Goal: Information Seeking & Learning: Learn about a topic

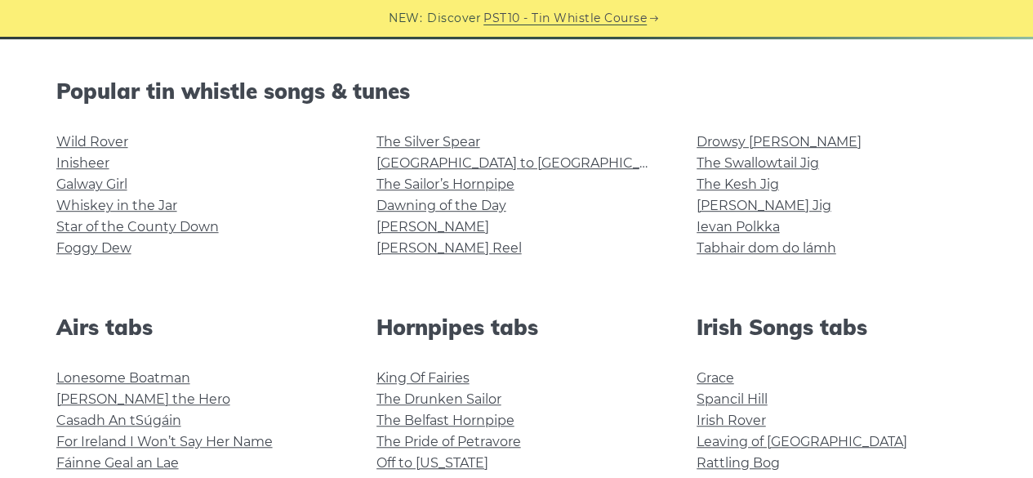
scroll to position [390, 0]
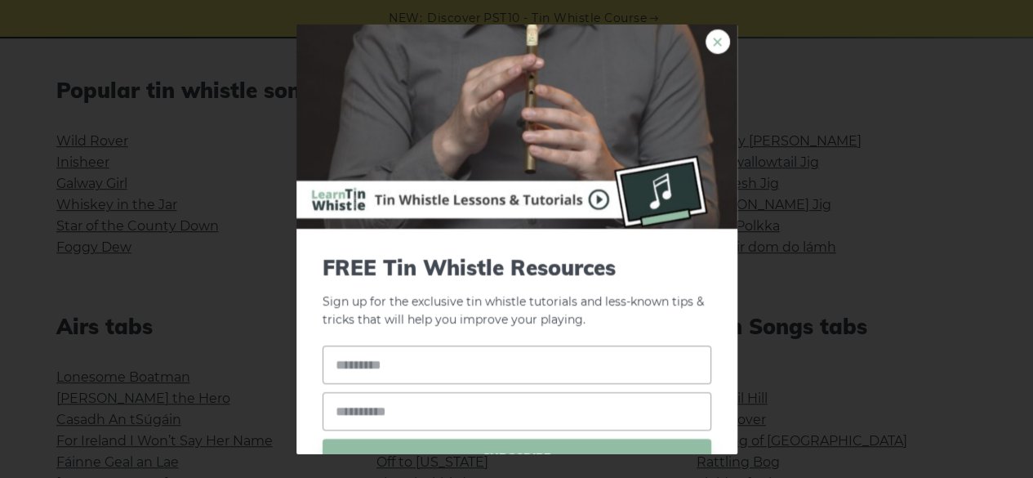
click at [707, 50] on link "×" at bounding box center [718, 41] width 24 height 24
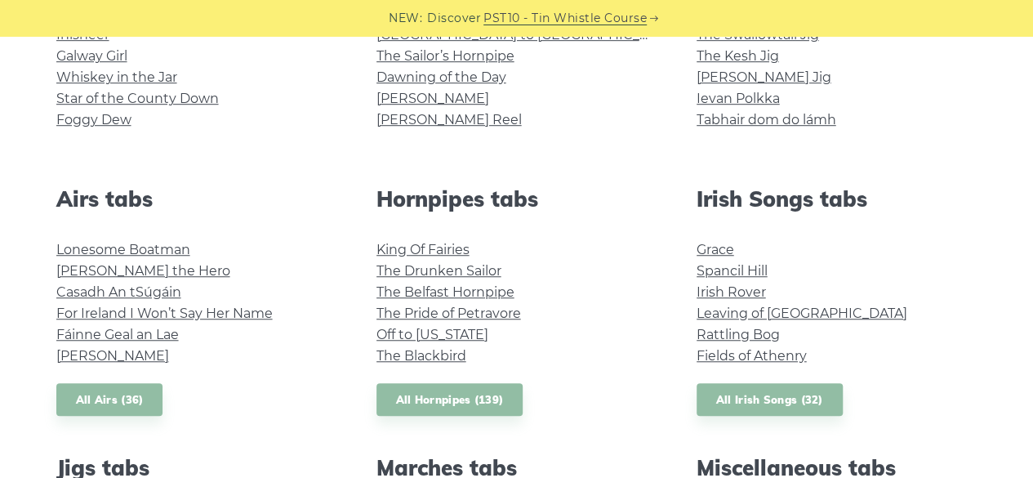
click at [505, 127] on li "[PERSON_NAME] Reel" at bounding box center [516, 119] width 281 height 21
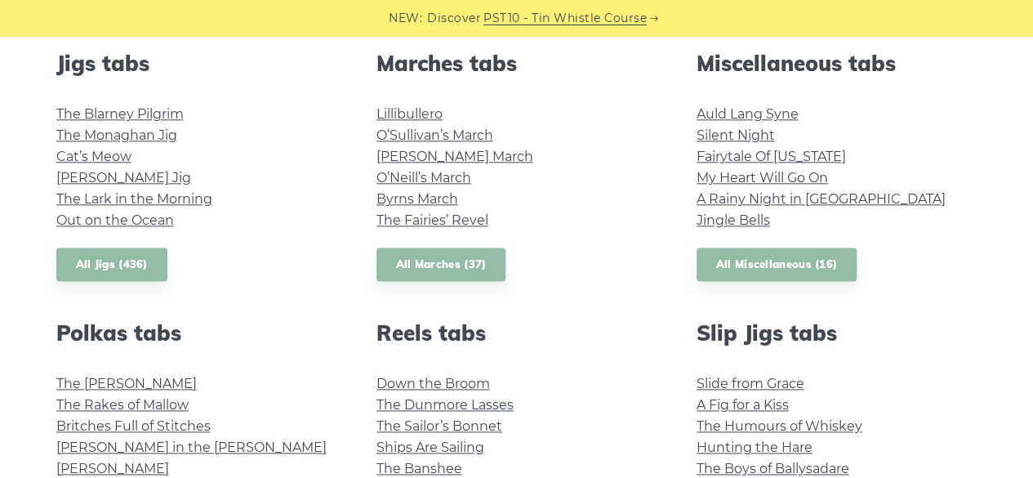
scroll to position [923, 0]
drag, startPoint x: 443, startPoint y: 135, endPoint x: 410, endPoint y: 125, distance: 34.1
click at [410, 125] on li "O’Sullivan’s March" at bounding box center [516, 134] width 281 height 21
click at [418, 110] on link "Lillibullero" at bounding box center [409, 113] width 66 height 16
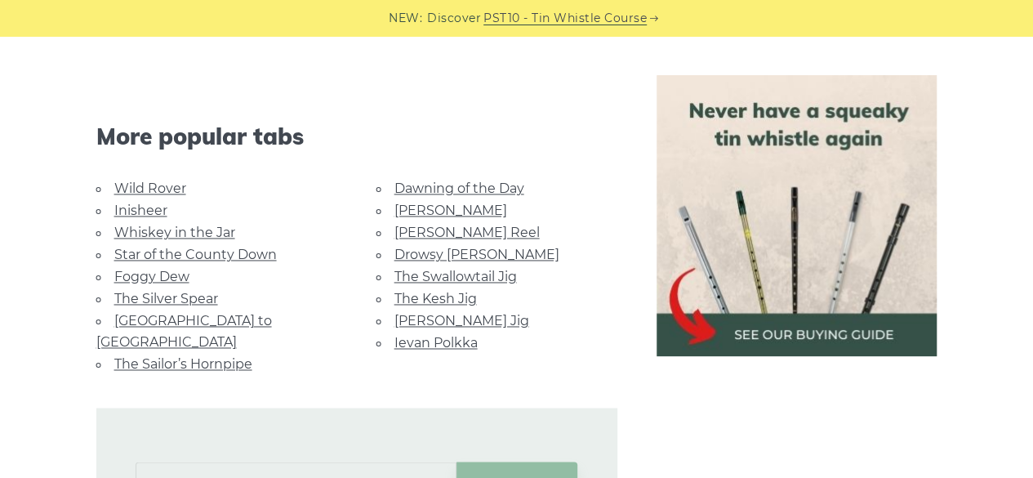
scroll to position [1138, 0]
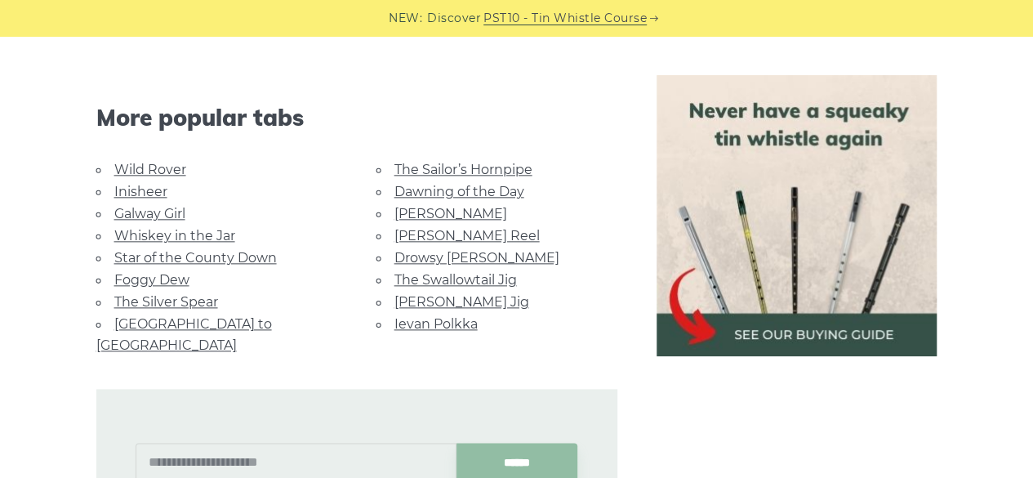
scroll to position [880, 0]
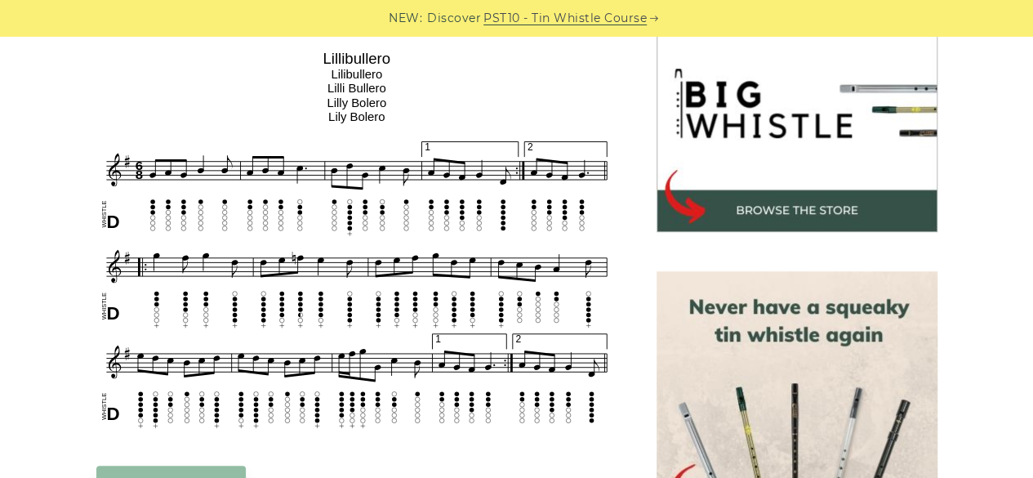
scroll to position [518, 0]
